Goal: Information Seeking & Learning: Learn about a topic

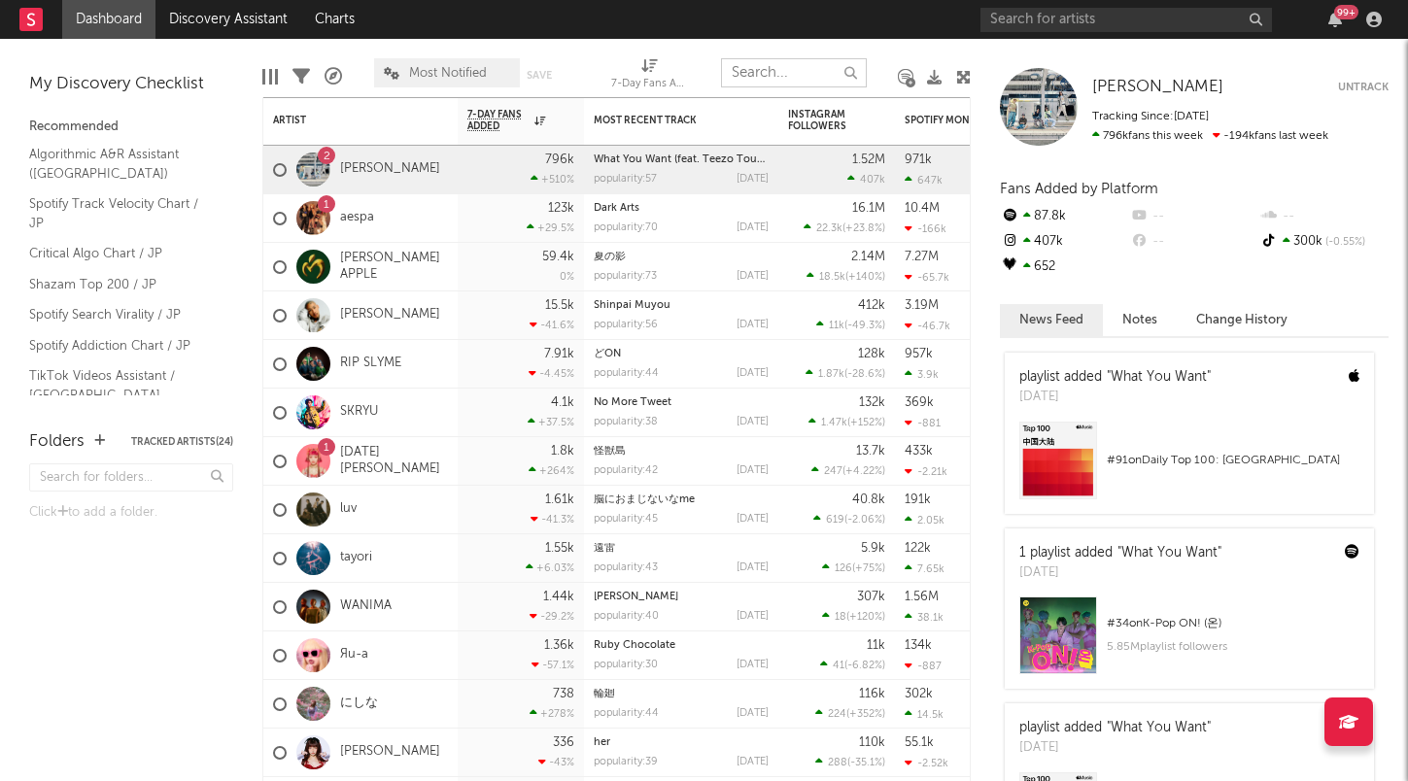
click at [792, 62] on input "text" at bounding box center [794, 72] width 146 height 29
paste input "sheidA"
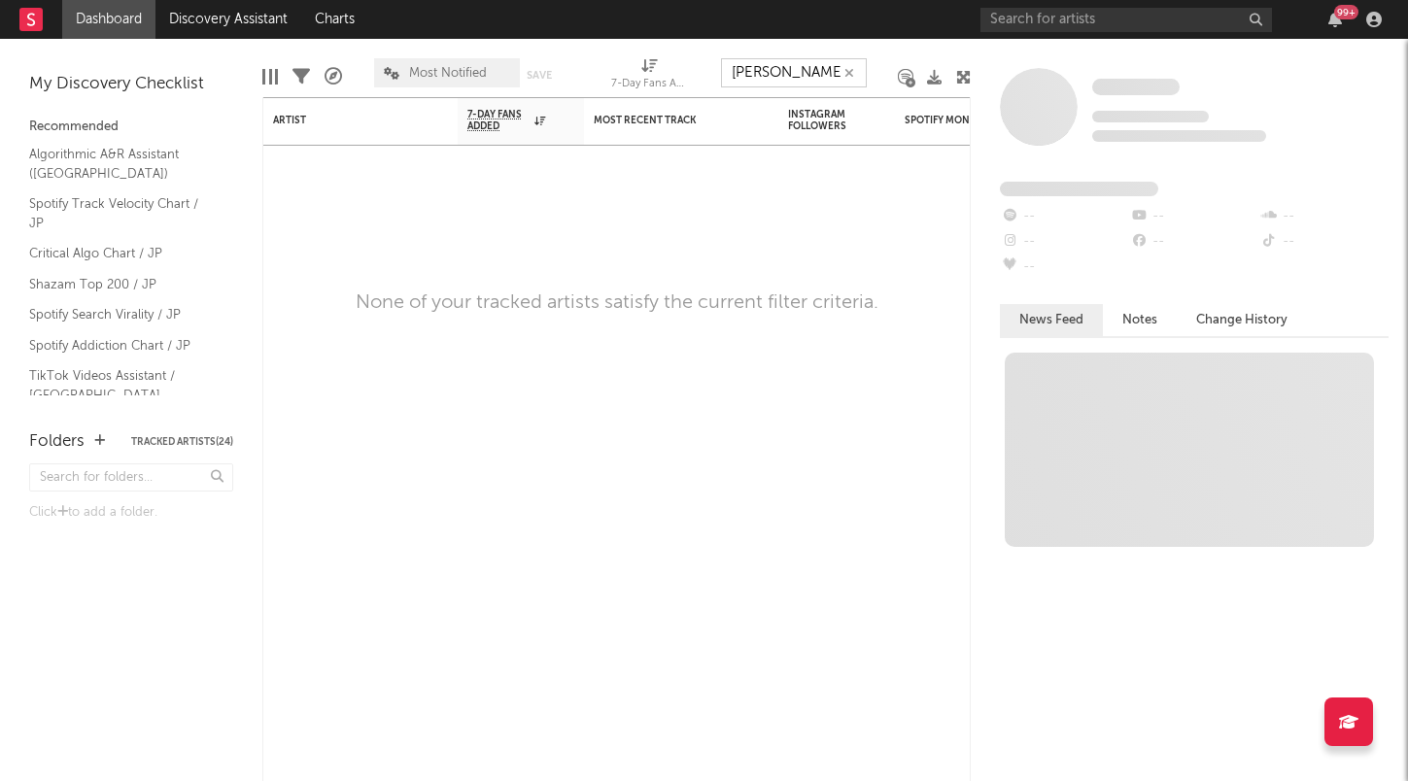
type input "[PERSON_NAME]"
click at [1008, 27] on input "text" at bounding box center [1125, 20] width 291 height 24
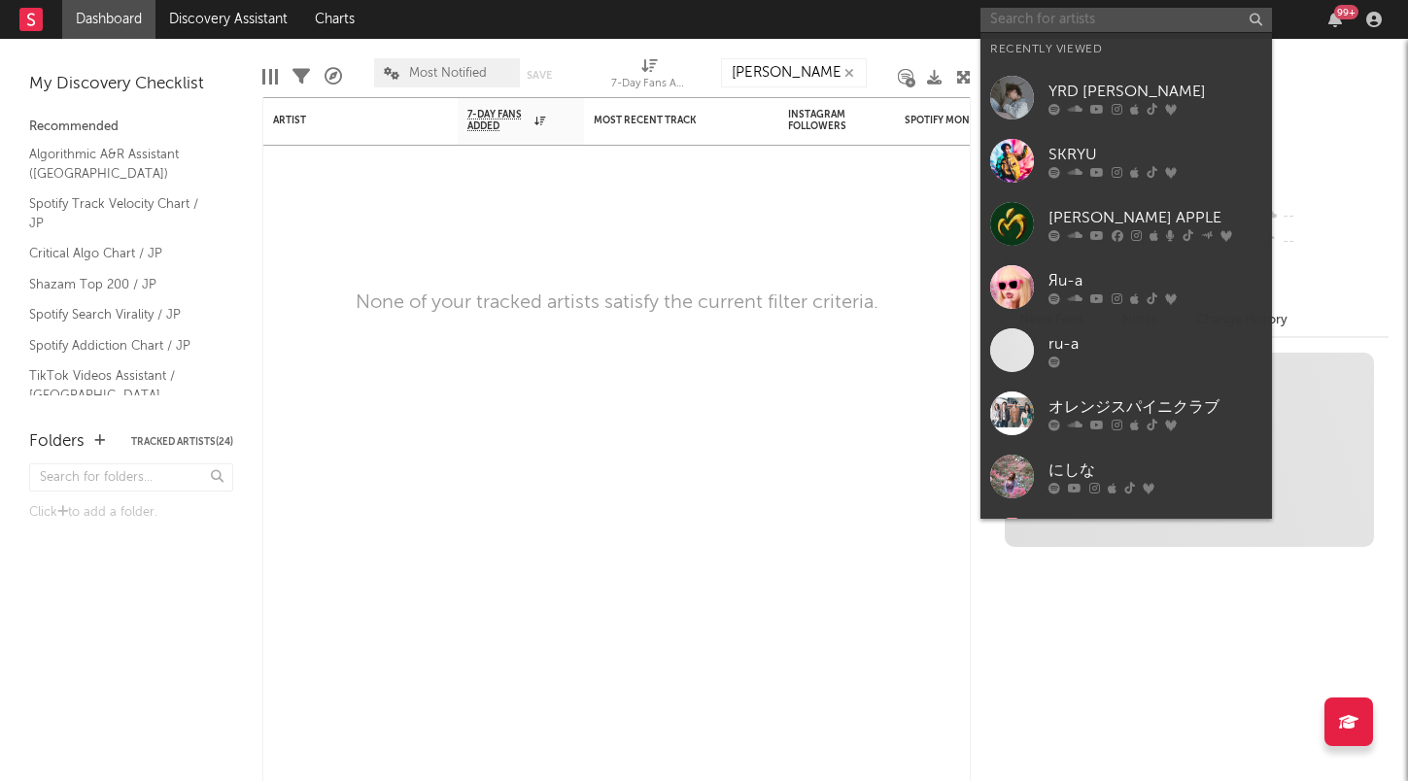
paste input "sheidA"
type input "sheidA"
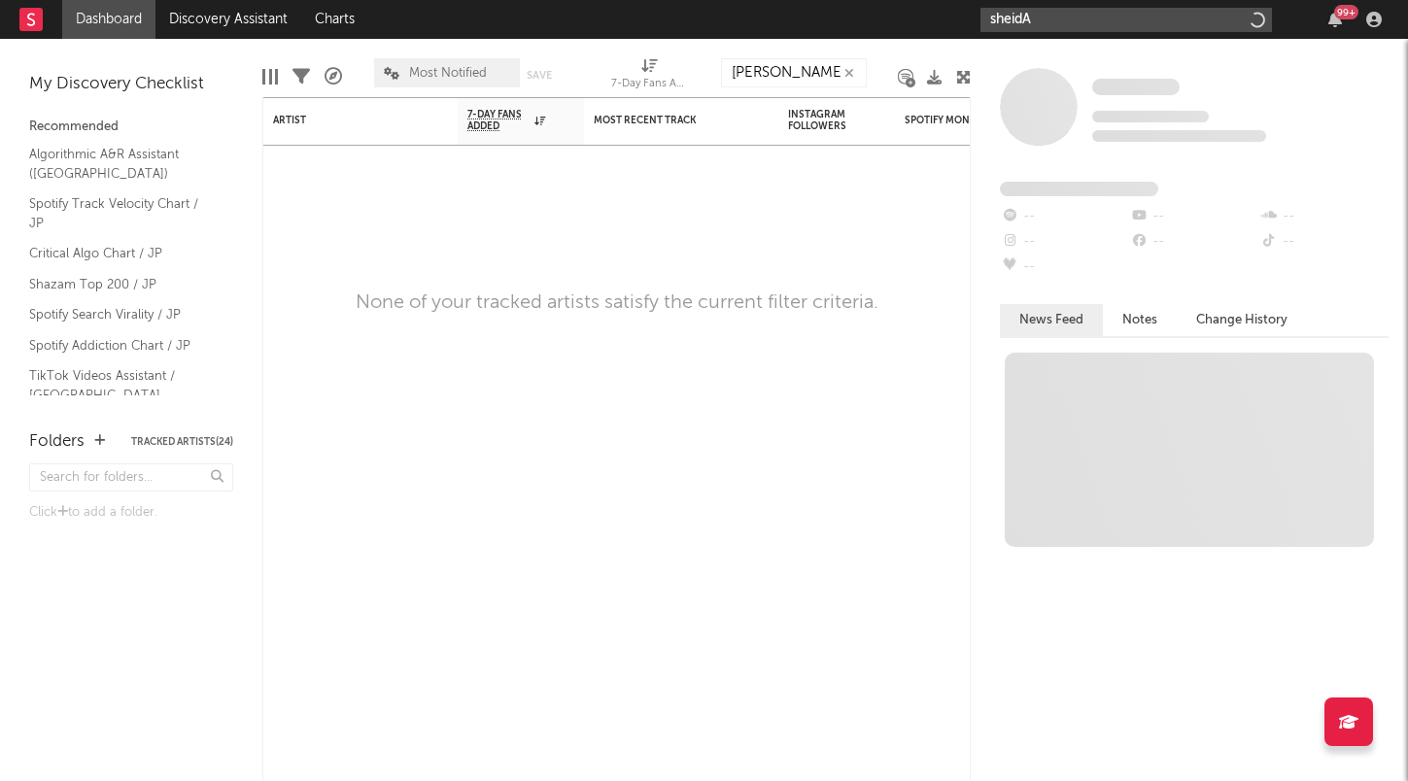
click at [856, 72] on button "button" at bounding box center [849, 73] width 16 height 18
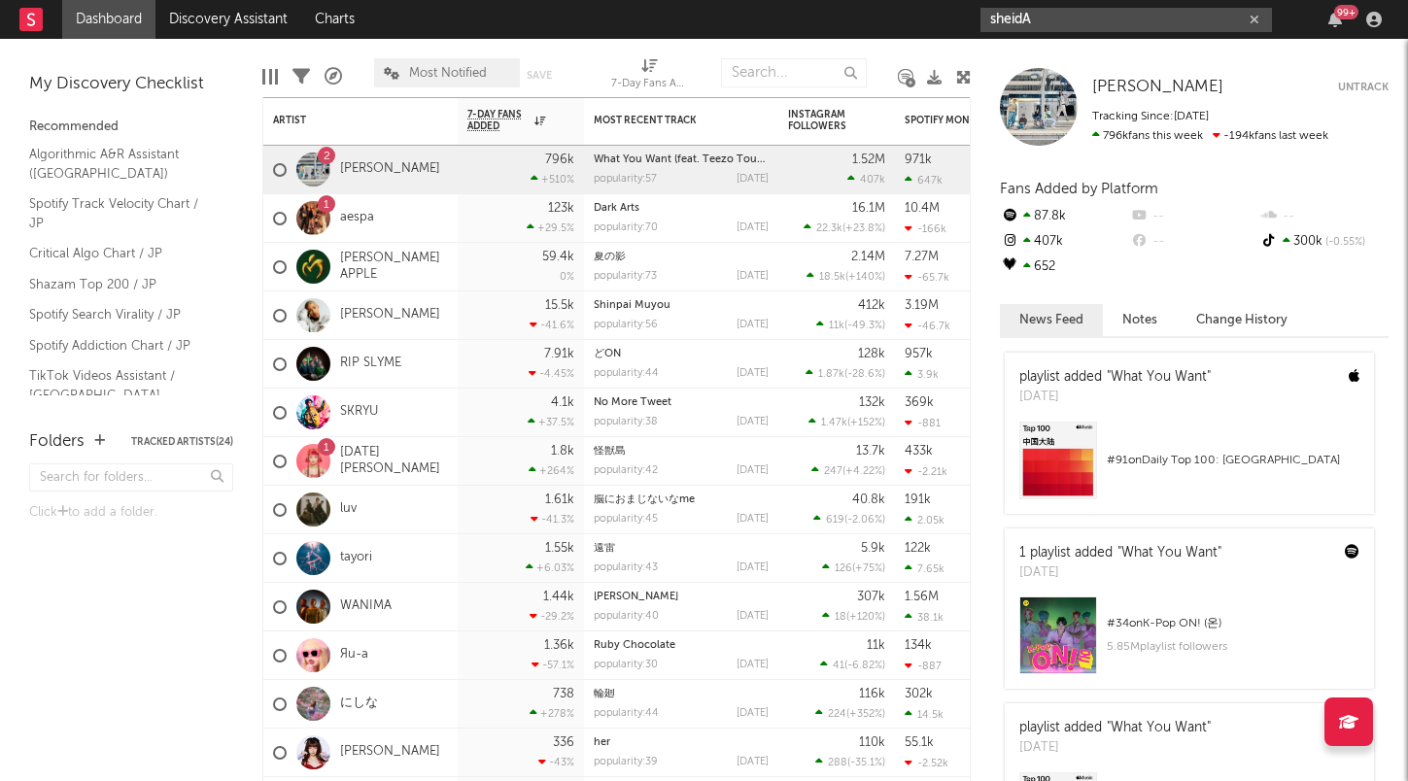
click at [1182, 21] on input "sheidA" at bounding box center [1125, 20] width 291 height 24
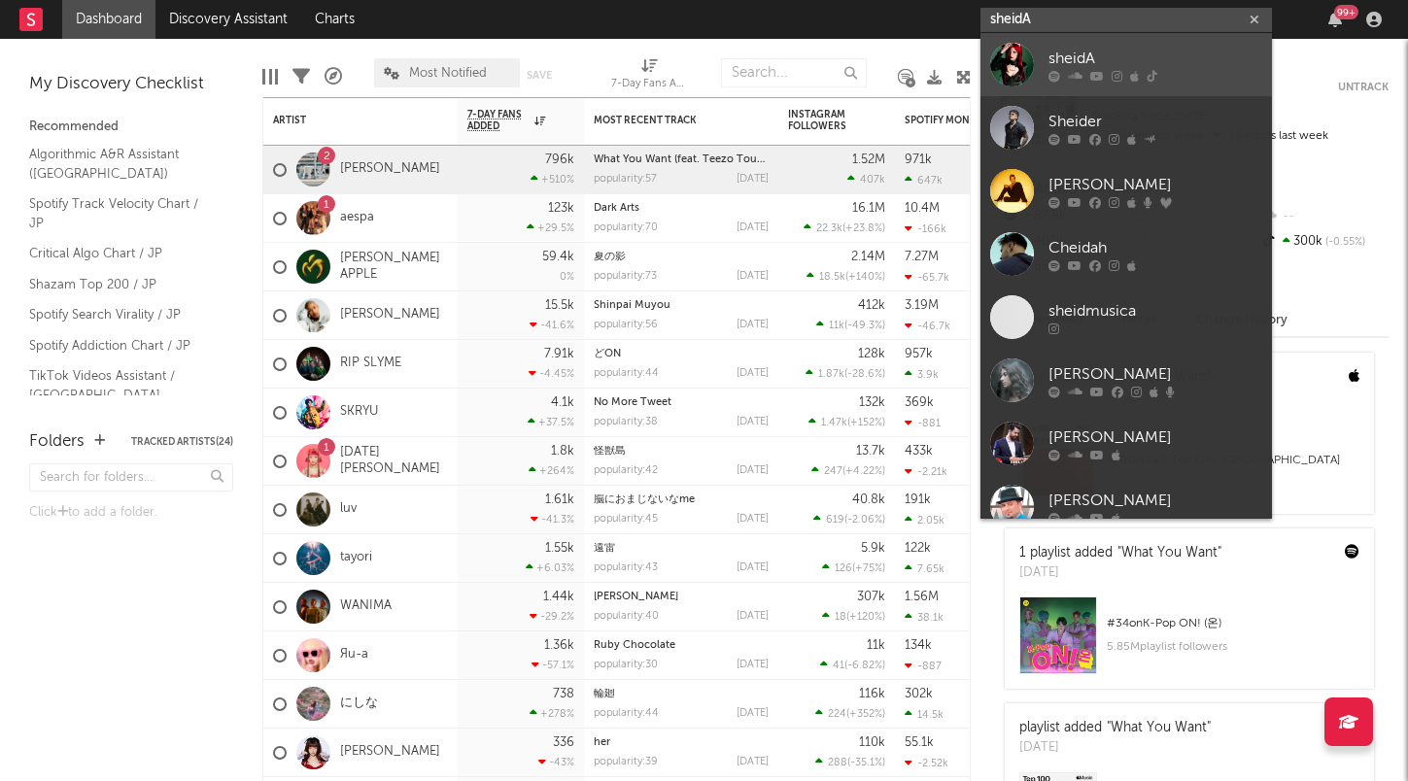
type input "sheidA"
click at [1072, 58] on div "sheidA" at bounding box center [1155, 58] width 214 height 23
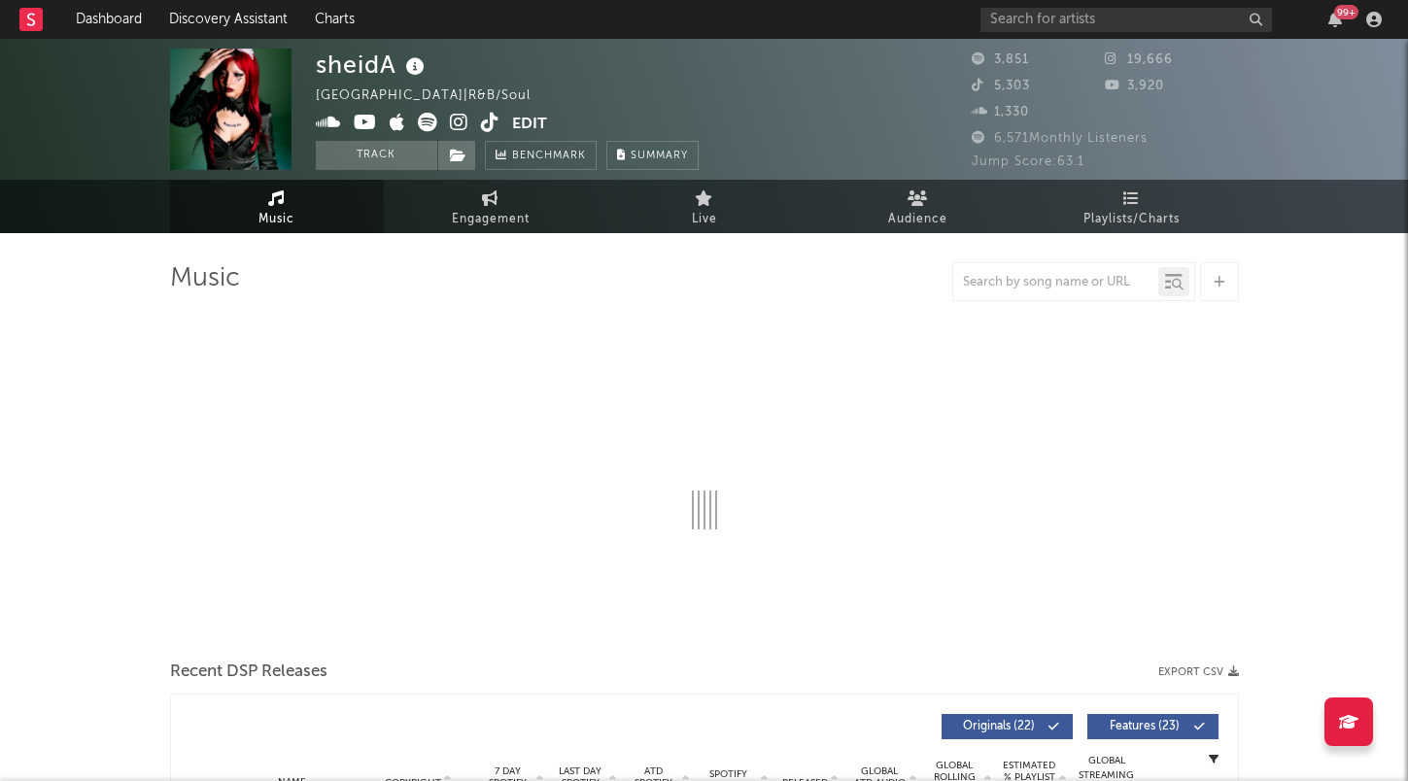
select select "1w"
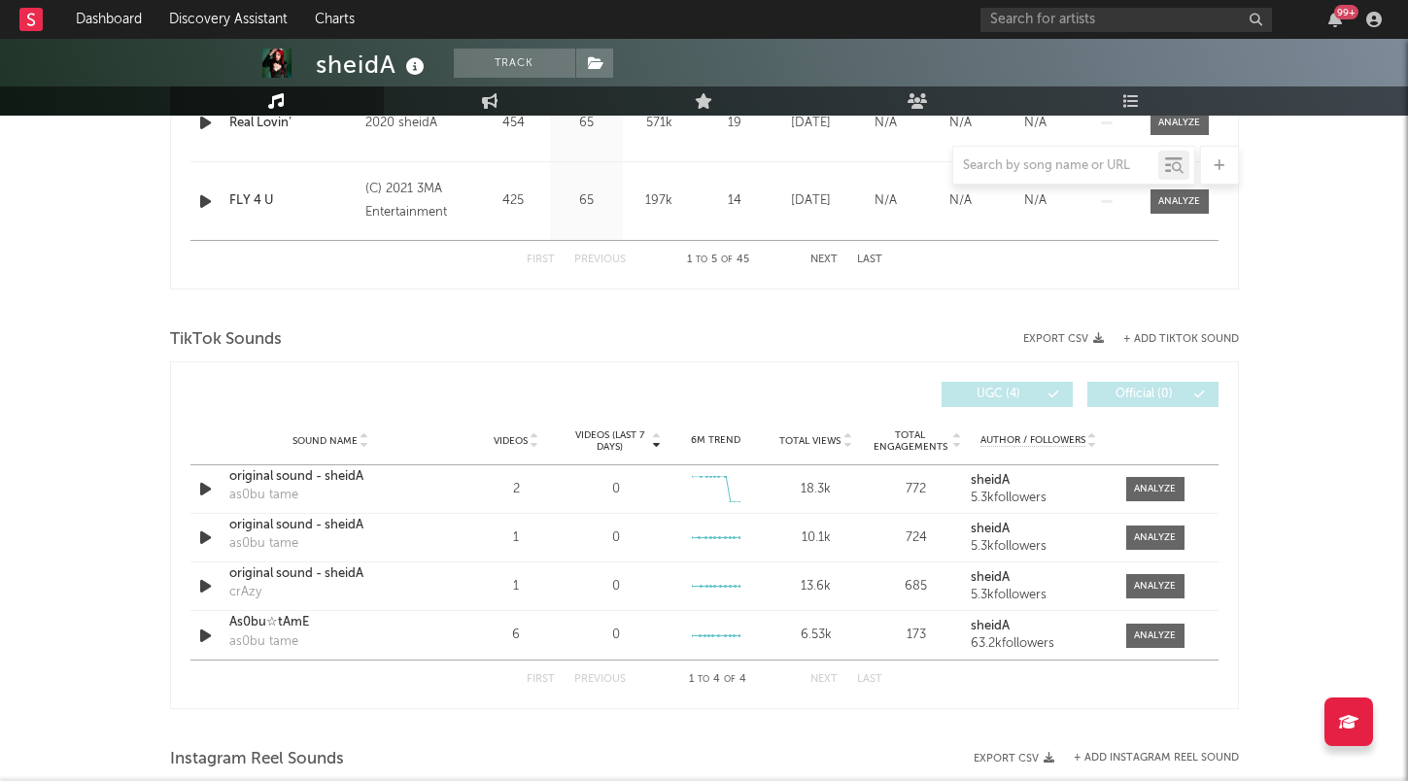
scroll to position [1138, 0]
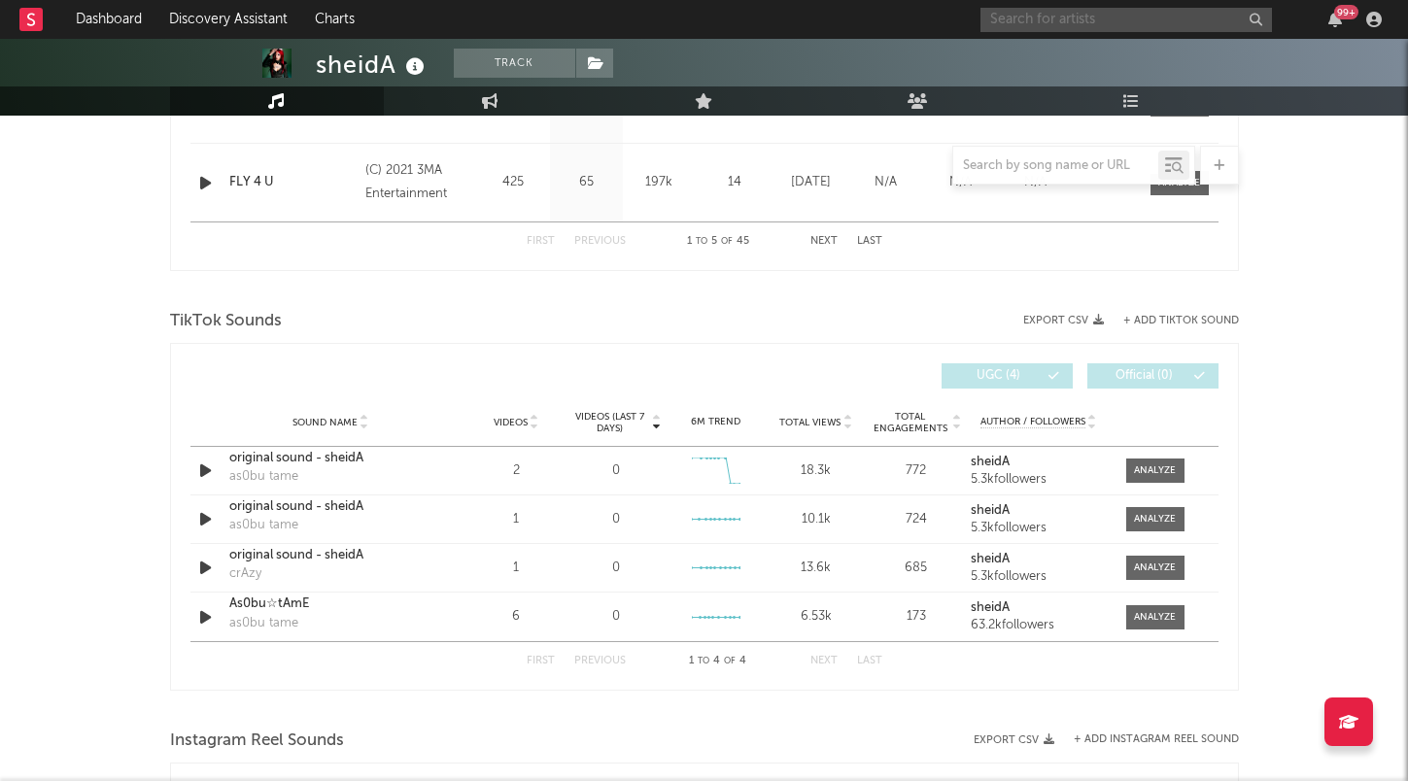
click at [1047, 25] on input "text" at bounding box center [1125, 20] width 291 height 24
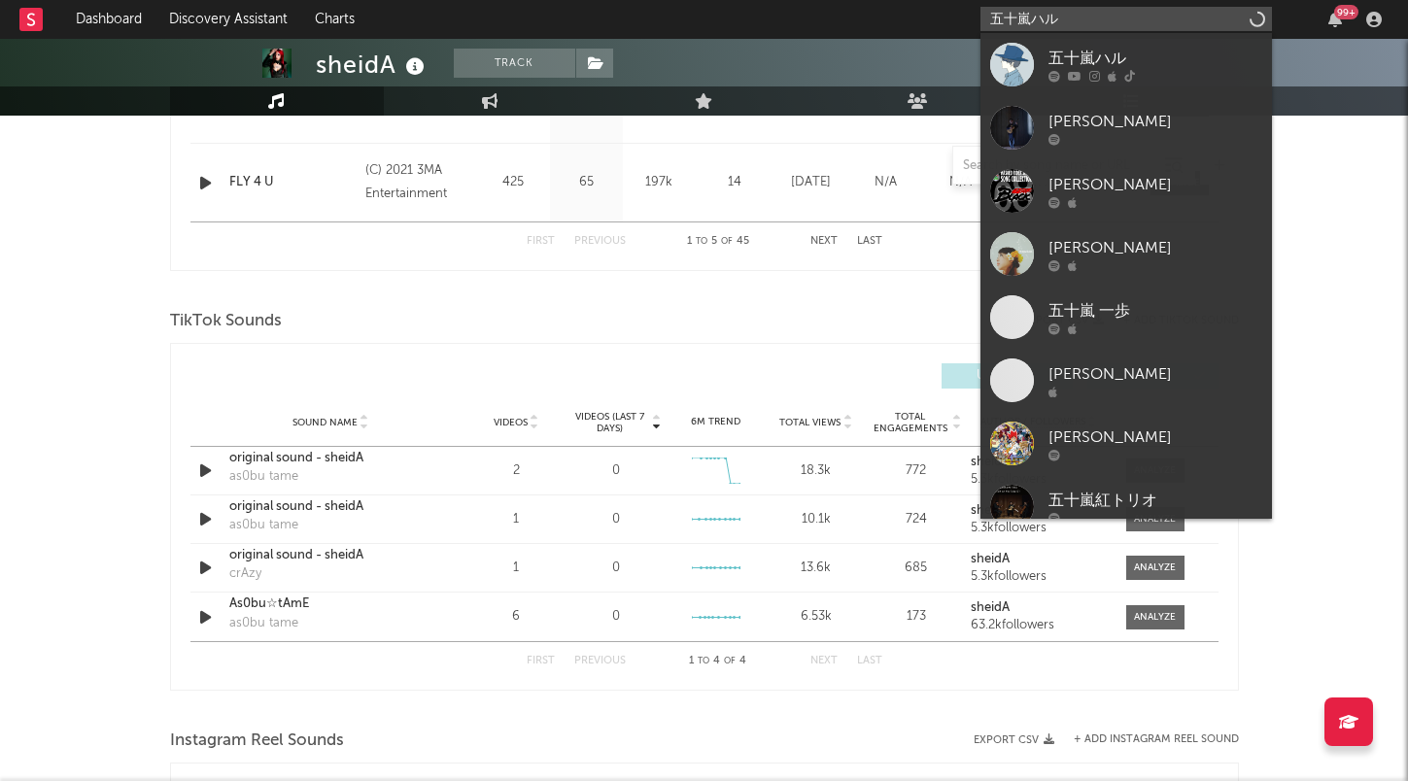
type input "五十嵐ハル"
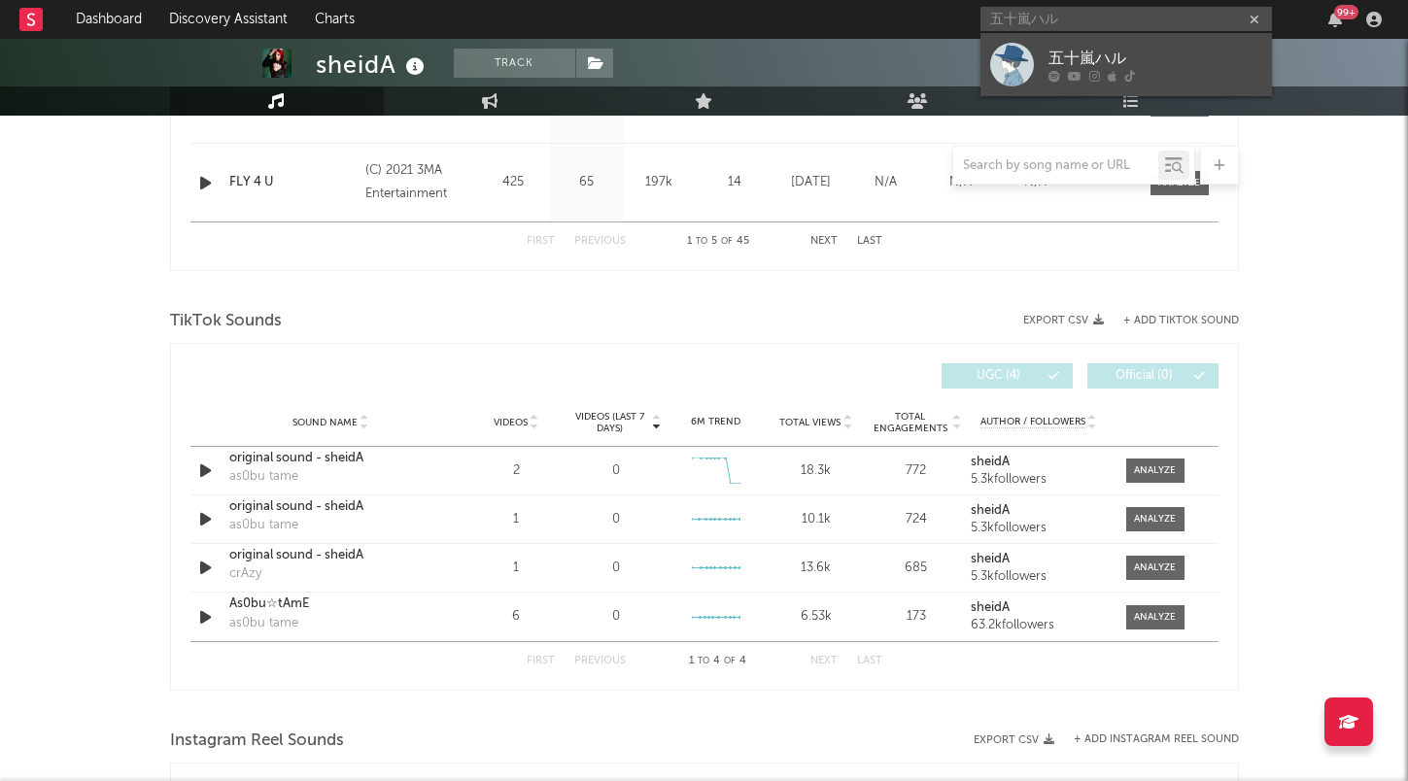
click at [1120, 48] on div "五十嵐ハル" at bounding box center [1155, 59] width 214 height 23
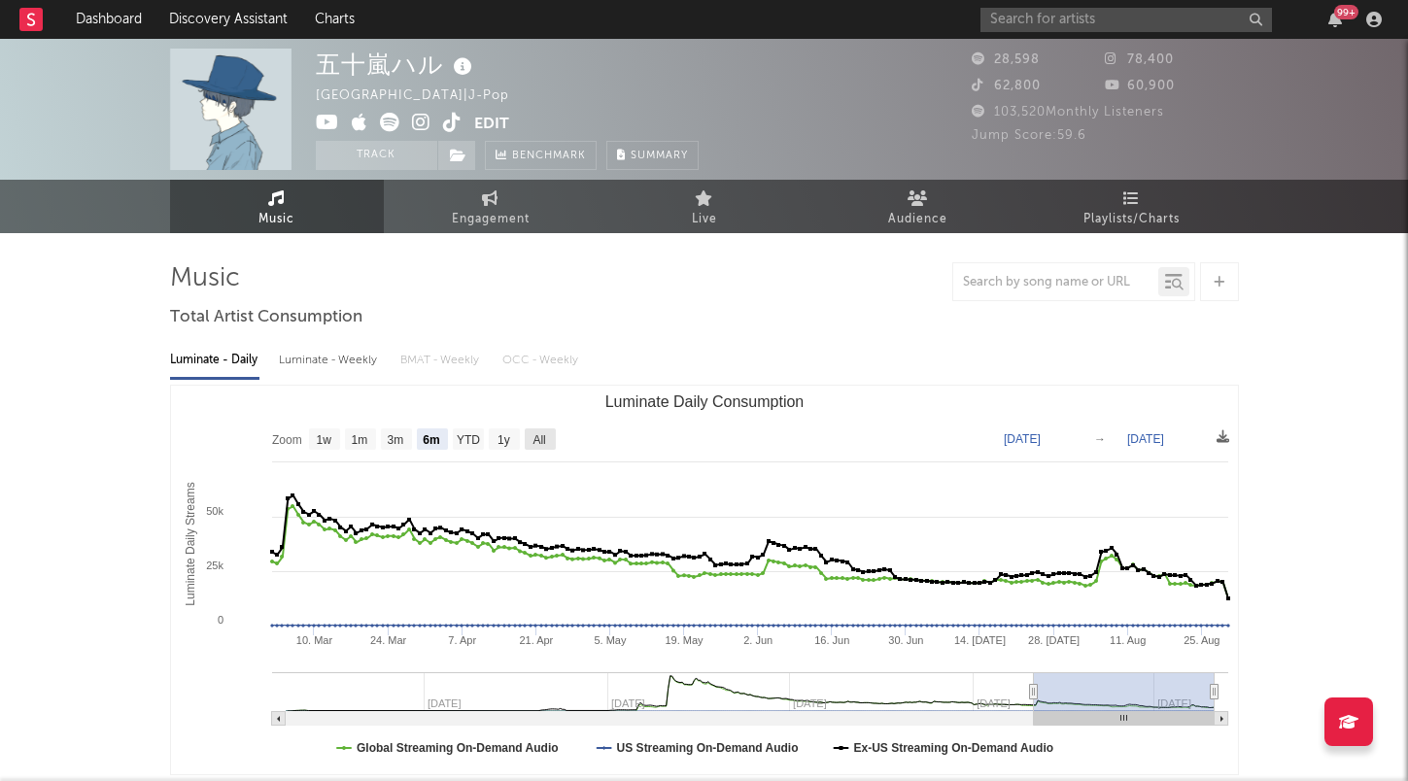
click at [540, 435] on text "All" at bounding box center [538, 440] width 13 height 14
select select "All"
type input "[DATE]"
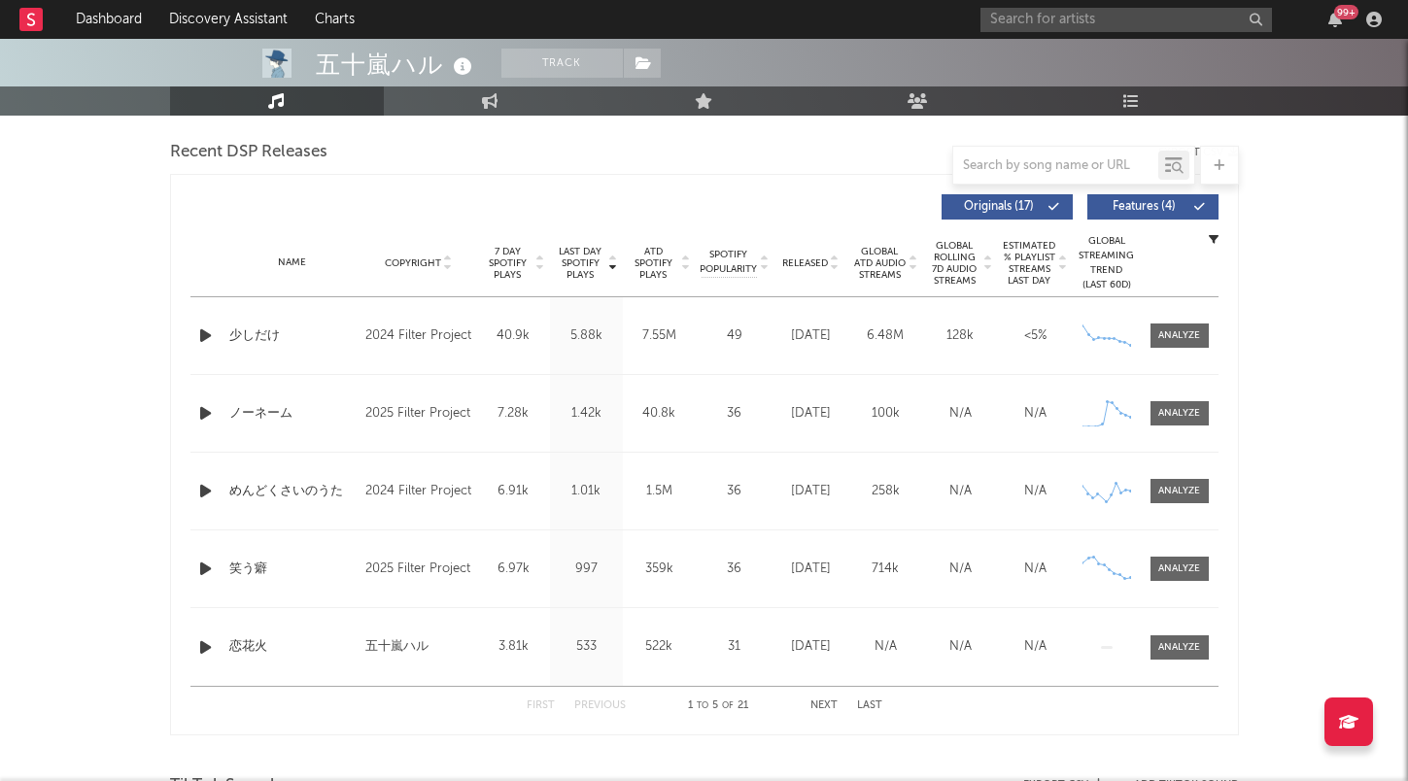
scroll to position [707, 0]
